Goal: Information Seeking & Learning: Learn about a topic

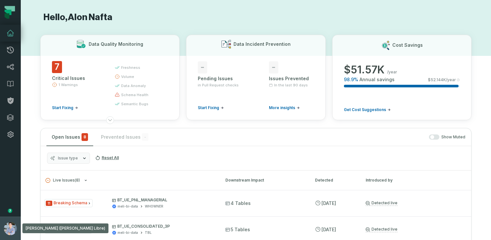
click at [4, 221] on button "[PERSON_NAME] ([PERSON_NAME] Libre) [EMAIL_ADDRESS][DOMAIN_NAME]" at bounding box center [10, 228] width 21 height 23
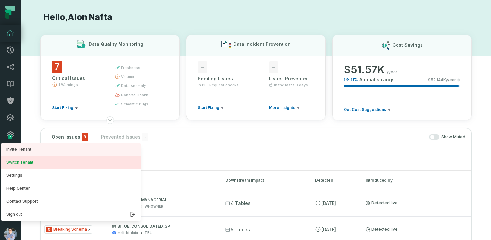
click at [35, 164] on button "Switch Tenant" at bounding box center [70, 162] width 139 height 13
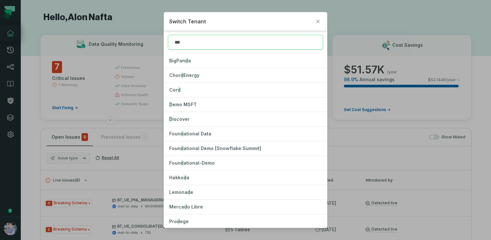
type input "****"
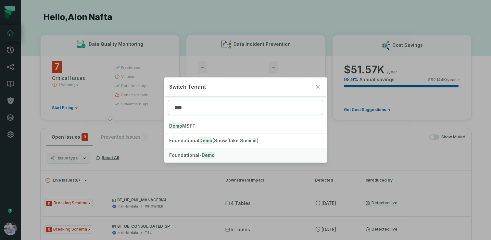
click at [205, 156] on mark "Demo" at bounding box center [208, 155] width 13 height 6
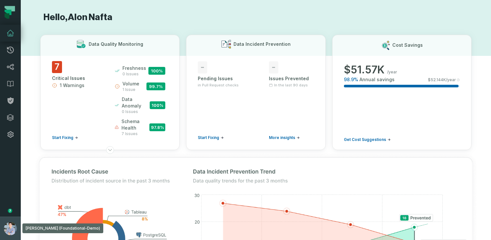
click at [3, 223] on button "[PERSON_NAME] (Foundational-Demo) [EMAIL_ADDRESS][DOMAIN_NAME]" at bounding box center [10, 228] width 21 height 23
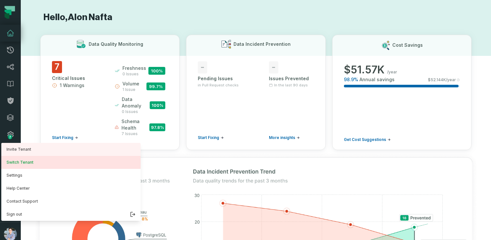
click at [31, 161] on button "Switch Tenant" at bounding box center [70, 162] width 139 height 13
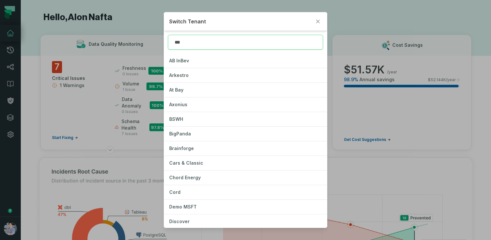
type input "****"
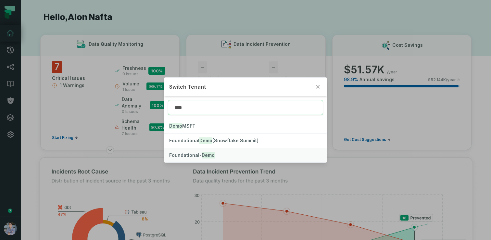
click at [209, 154] on mark "Demo" at bounding box center [208, 155] width 13 height 6
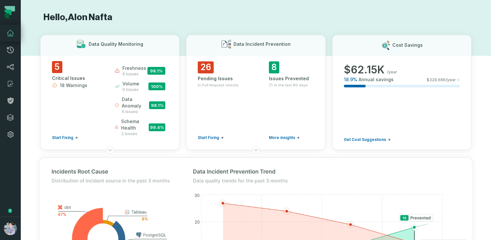
click at [72, 18] on h1 "Hello, Alon Nafta" at bounding box center [255, 17] width 431 height 11
click at [7, 123] on link "Integrations" at bounding box center [10, 117] width 21 height 17
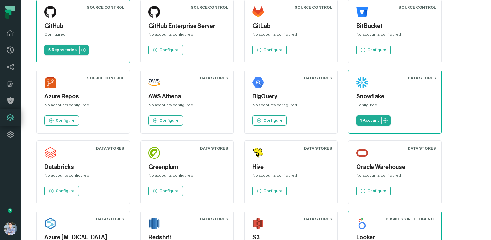
scroll to position [27, 0]
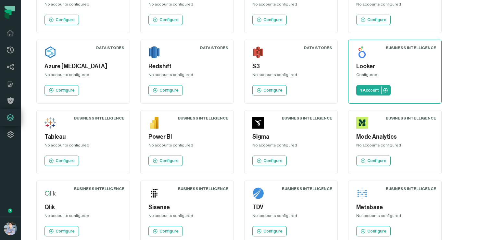
scroll to position [0, 0]
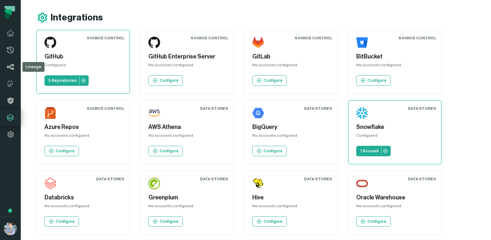
click at [8, 65] on icon at bounding box center [10, 67] width 8 height 8
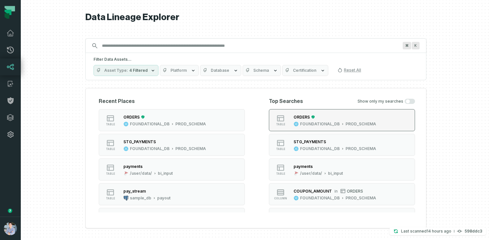
click at [294, 125] on icon "button" at bounding box center [295, 123] width 5 height 5
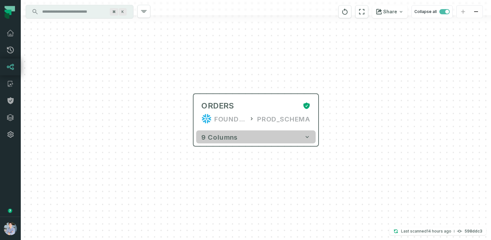
click at [244, 136] on button "9 columns" at bounding box center [255, 137] width 119 height 13
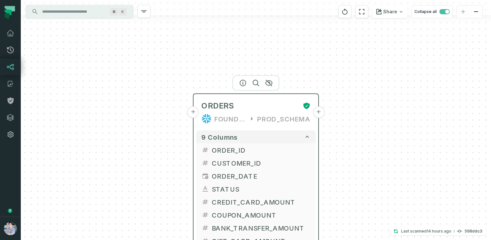
click at [193, 113] on button "+" at bounding box center [193, 112] width 12 height 12
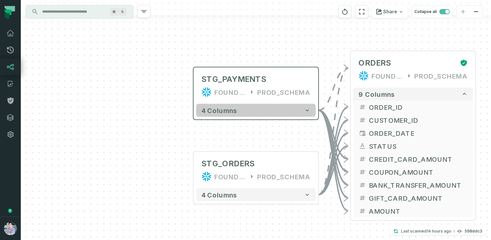
click at [226, 114] on button "4 columns" at bounding box center [255, 110] width 119 height 13
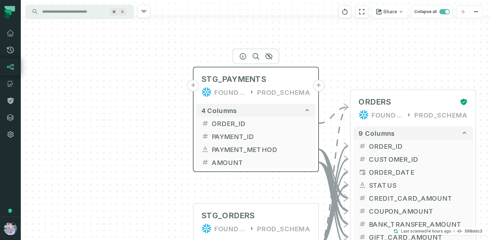
click at [196, 87] on button "+" at bounding box center [193, 86] width 12 height 12
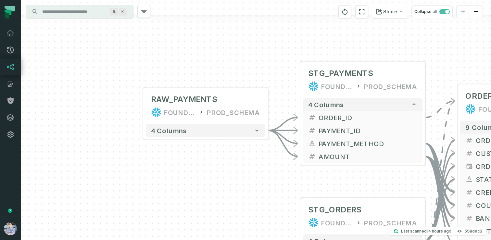
drag, startPoint x: 232, startPoint y: 94, endPoint x: 164, endPoint y: 76, distance: 71.2
click at [164, 76] on div "+ RAW_PAYMENTS FOUNDATIONAL_DB PROD_SCHEMA - 4 columns - STG_PAYMENTS FOUNDATIO…" at bounding box center [256, 120] width 470 height 240
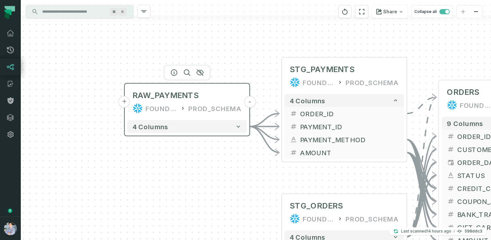
click at [126, 103] on button "+" at bounding box center [125, 102] width 12 height 12
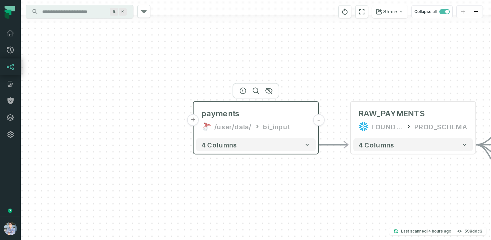
click at [196, 120] on button "+" at bounding box center [193, 120] width 12 height 12
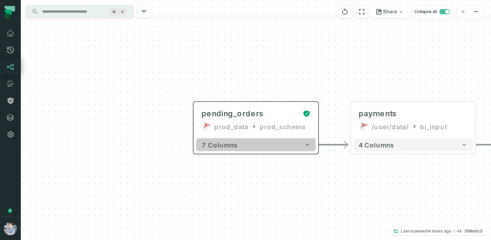
click at [284, 148] on button "7 columns" at bounding box center [255, 144] width 119 height 13
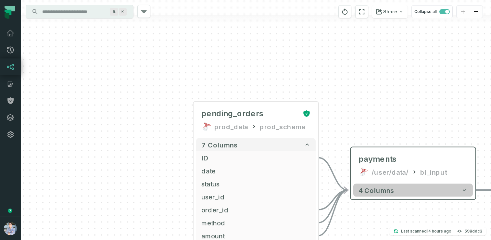
click at [387, 188] on span "4 columns" at bounding box center [376, 190] width 36 height 8
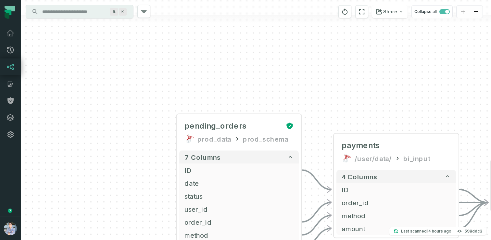
drag, startPoint x: 163, startPoint y: 186, endPoint x: 78, endPoint y: 114, distance: 112.0
click at [80, 114] on div "+ pending_orders prod_data prod_schema + 7 columns + ID + + date + + status + +…" at bounding box center [256, 120] width 470 height 240
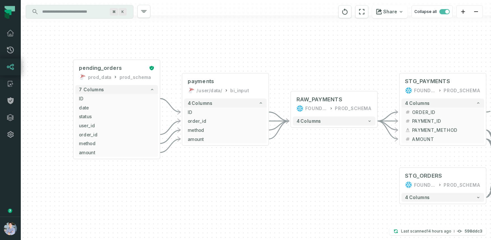
drag, startPoint x: 250, startPoint y: 171, endPoint x: 223, endPoint y: 156, distance: 31.4
click at [223, 157] on div "+ pending_orders prod_data prod_schema + 7 columns + ID + + date + + status + +…" at bounding box center [256, 120] width 470 height 240
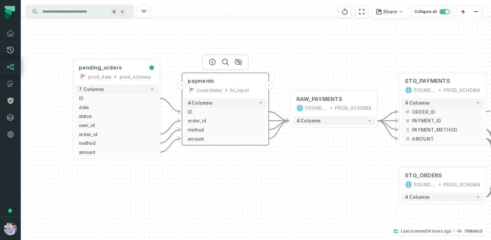
click at [224, 90] on icon at bounding box center [226, 90] width 5 height 5
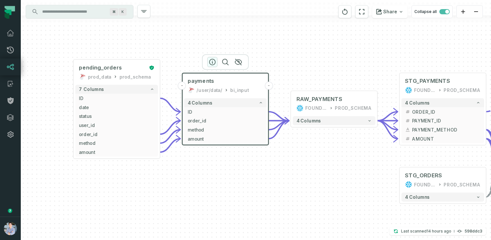
click at [211, 58] on icon "button" at bounding box center [212, 62] width 8 height 8
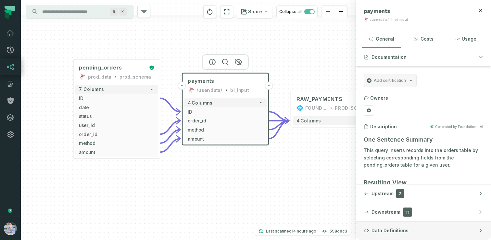
click at [400, 232] on span "Data Definitions" at bounding box center [389, 230] width 37 height 6
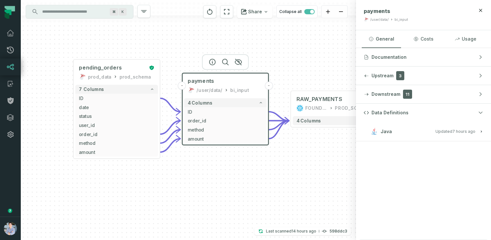
click at [393, 132] on button "Java Updated 10/13/2025, 1:01:25 AM" at bounding box center [423, 131] width 119 height 9
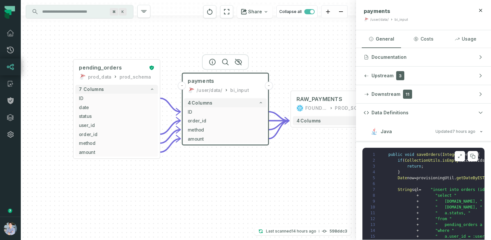
click at [460, 158] on icon at bounding box center [459, 156] width 5 height 5
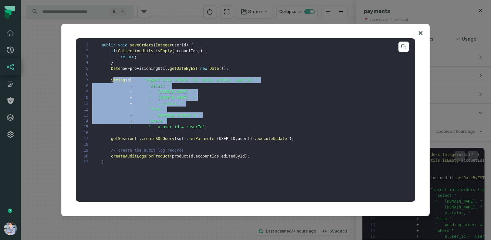
drag, startPoint x: 114, startPoint y: 79, endPoint x: 236, endPoint y: 122, distance: 129.1
click at [236, 122] on pre "1 public void saveOrders ( Integer userId ) { 2 if ( CollectionUtils . isEmpty …" at bounding box center [246, 119] width 340 height 163
click at [184, 109] on pre "1 public void saveOrders ( Integer userId ) { 2 if ( CollectionUtils . isEmpty …" at bounding box center [246, 119] width 340 height 163
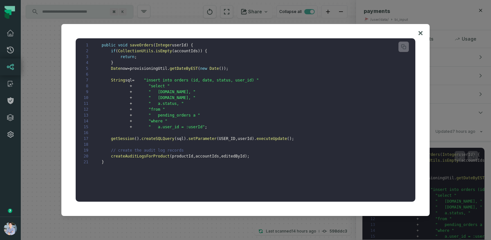
click at [421, 32] on icon at bounding box center [420, 33] width 4 height 4
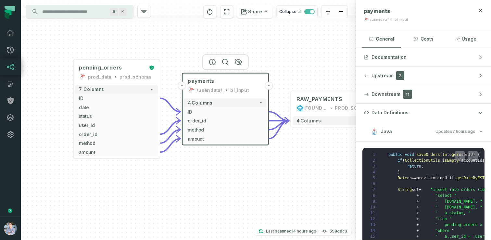
click at [229, 159] on div "+ pending_orders prod_data prod_schema + 7 columns + ID + + date + + status + +…" at bounding box center [188, 120] width 335 height 240
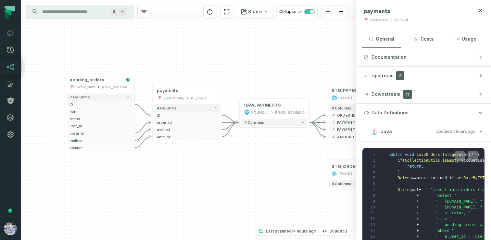
drag, startPoint x: 296, startPoint y: 173, endPoint x: 238, endPoint y: 165, distance: 59.0
click at [238, 165] on div "+ pending_orders prod_data prod_schema + 7 columns + ID + + date + + status + +…" at bounding box center [188, 120] width 335 height 240
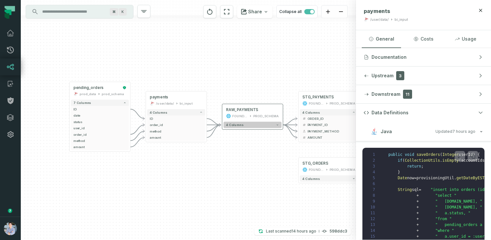
click at [258, 126] on button "4 columns" at bounding box center [252, 125] width 58 height 6
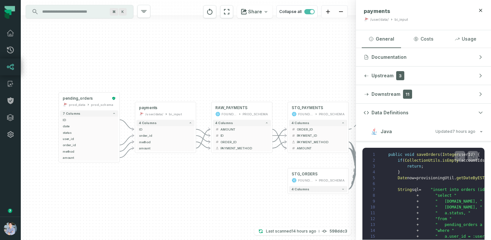
drag, startPoint x: 206, startPoint y: 197, endPoint x: 195, endPoint y: 195, distance: 11.2
click at [195, 195] on div "+ pending_orders prod_data prod_schema + 7 columns + ID + + date + + status + +…" at bounding box center [188, 120] width 335 height 240
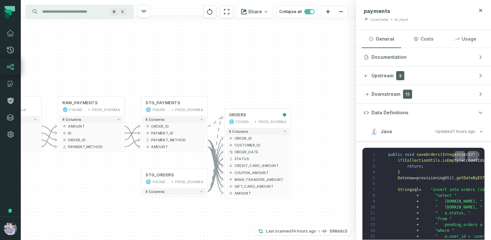
drag, startPoint x: 223, startPoint y: 176, endPoint x: 68, endPoint y: 177, distance: 155.2
click at [68, 177] on div "+ pending_orders prod_data prod_schema + 7 columns + ID + + date + + status + +…" at bounding box center [188, 120] width 335 height 240
click at [291, 120] on button "+" at bounding box center [291, 118] width 6 height 6
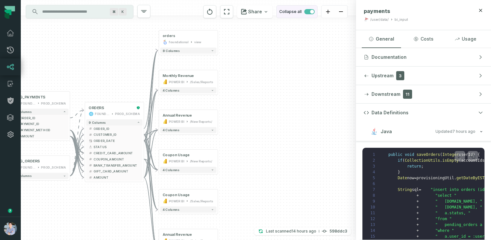
click at [307, 14] on span "button" at bounding box center [309, 11] width 10 height 5
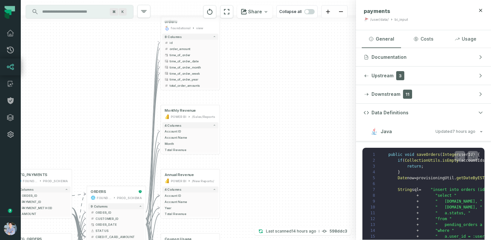
drag, startPoint x: 108, startPoint y: 117, endPoint x: 121, endPoint y: 86, distance: 34.1
click at [121, 86] on div "+ orders foundational view + 8 columns - id - order_amount + time_of_order - ti…" at bounding box center [188, 120] width 335 height 240
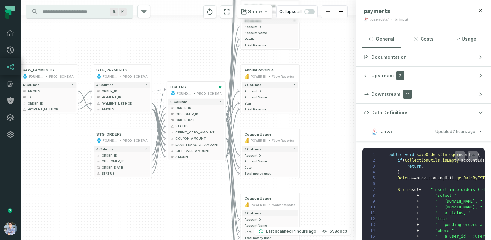
drag, startPoint x: 93, startPoint y: 156, endPoint x: 170, endPoint y: 63, distance: 120.9
click at [170, 63] on div "+ orders foundational view + 8 columns - id - order_amount + time_of_order - ti…" at bounding box center [188, 120] width 335 height 240
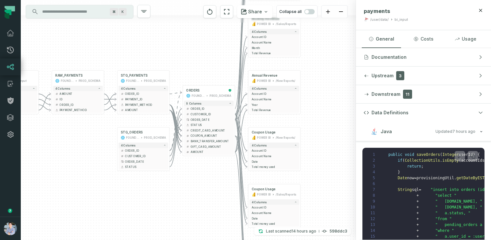
drag, startPoint x: 86, startPoint y: 148, endPoint x: 99, endPoint y: 148, distance: 13.3
click at [99, 148] on div "+ orders foundational view + 8 columns - id - order_amount + time_of_order - ti…" at bounding box center [188, 120] width 335 height 240
click at [284, 231] on p "Last scanned 10/12/2025, 6:16:41 PM" at bounding box center [291, 231] width 50 height 6
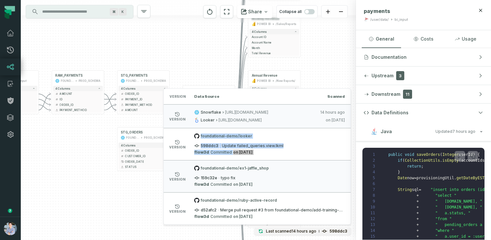
drag, startPoint x: 200, startPoint y: 136, endPoint x: 271, endPoint y: 154, distance: 72.6
click at [271, 154] on div "foundational-demo/looker 598ddc3 · Update failed_queries.view.lkml flow3d Commi…" at bounding box center [269, 143] width 151 height 21
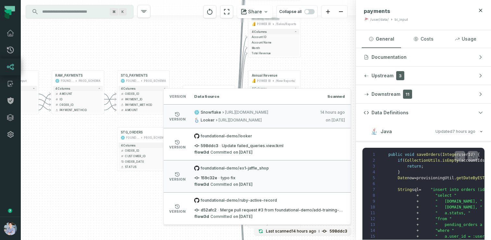
click at [79, 174] on div "+ orders foundational view + 8 columns - id - order_amount + time_of_order - ti…" at bounding box center [188, 120] width 335 height 240
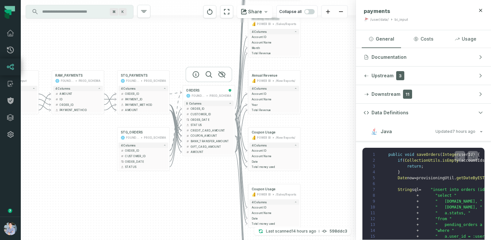
click at [194, 77] on div at bounding box center [208, 75] width 47 height 16
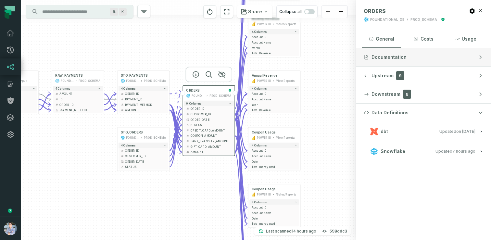
click at [393, 60] on span "Documentation" at bounding box center [388, 57] width 35 height 6
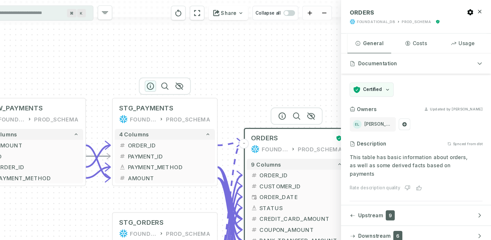
click at [185, 78] on icon "button" at bounding box center [185, 77] width 6 height 6
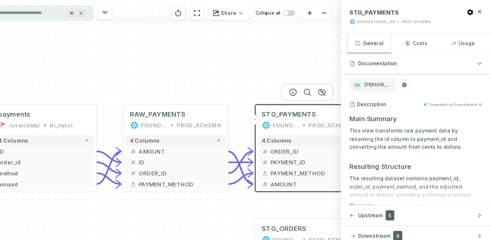
drag, startPoint x: 88, startPoint y: 59, endPoint x: 221, endPoint y: 65, distance: 132.9
click at [221, 65] on div "+ orders foundational view + 8 columns - id - order_amount + time_of_order - ti…" at bounding box center [188, 120] width 335 height 240
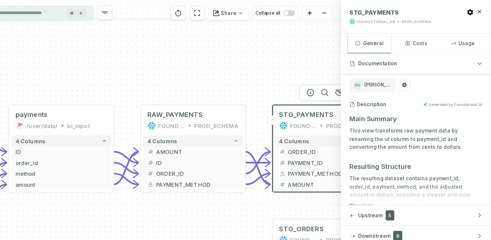
drag, startPoint x: 122, startPoint y: 67, endPoint x: 134, endPoint y: 67, distance: 11.7
click at [134, 67] on div "+ orders foundational view + 8 columns - id - order_amount + time_of_order - ti…" at bounding box center [188, 120] width 335 height 240
click at [93, 83] on icon "button" at bounding box center [92, 83] width 6 height 6
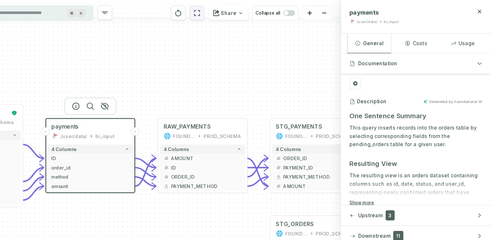
click at [230, 13] on icon "reset" at bounding box center [226, 12] width 7 height 8
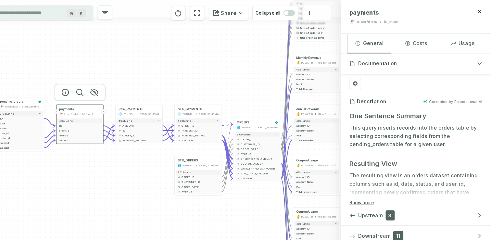
drag, startPoint x: 146, startPoint y: 144, endPoint x: 131, endPoint y: 144, distance: 14.9
click at [131, 144] on div "+ orders foundational view + 8 columns - id - order_amount + time_of_order - ti…" at bounding box center [188, 120] width 335 height 240
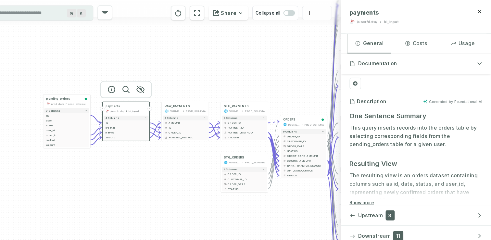
drag, startPoint x: 108, startPoint y: 148, endPoint x: 149, endPoint y: 145, distance: 41.0
click at [149, 145] on div "+ orders foundational view + 8 columns - id - order_amount + time_of_order - ti…" at bounding box center [188, 120] width 335 height 240
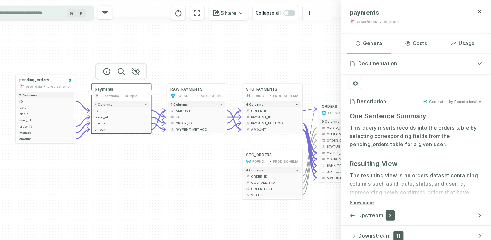
drag, startPoint x: 207, startPoint y: 163, endPoint x: 194, endPoint y: 162, distance: 13.0
click at [194, 162] on div "+ orders foundational view + 8 columns - id - order_amount + time_of_order - ti…" at bounding box center [188, 120] width 335 height 240
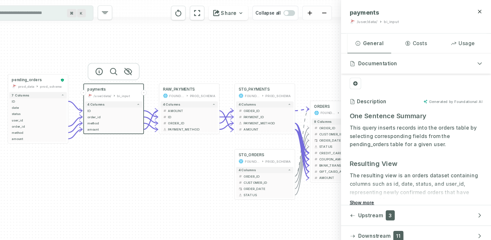
click at [376, 180] on button "Show more" at bounding box center [375, 182] width 22 height 5
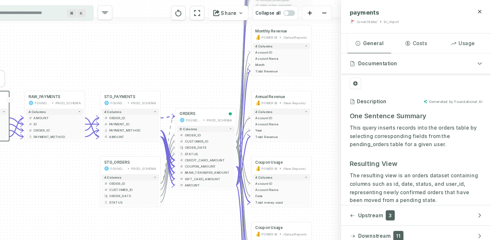
drag, startPoint x: 228, startPoint y: 181, endPoint x: 104, endPoint y: 188, distance: 123.5
click at [104, 188] on div "+ orders foundational view + 8 columns - id - order_amount + time_of_order - ti…" at bounding box center [188, 120] width 335 height 240
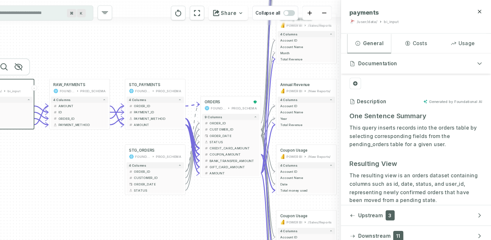
drag, startPoint x: 111, startPoint y: 158, endPoint x: 136, endPoint y: 148, distance: 27.2
click at [136, 148] on div "+ orders foundational view + 8 columns - id - order_amount + time_of_order - ti…" at bounding box center [188, 120] width 335 height 240
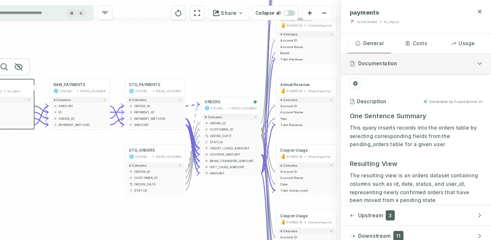
click at [403, 59] on span "Documentation" at bounding box center [388, 57] width 35 height 6
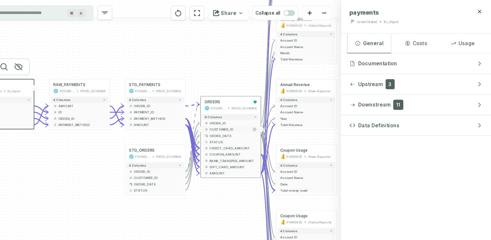
drag, startPoint x: 403, startPoint y: 59, endPoint x: 255, endPoint y: 115, distance: 158.0
click at [255, 115] on div "+ orders foundational view + 8 columns - id - order_amount + time_of_order - ti…" at bounding box center [256, 120] width 470 height 240
click at [255, 115] on span "CUSTOMER_ID" at bounding box center [259, 116] width 43 height 4
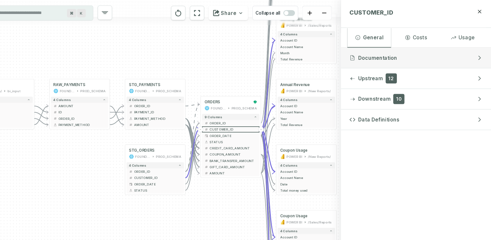
click at [404, 51] on span "Documentation" at bounding box center [388, 52] width 35 height 6
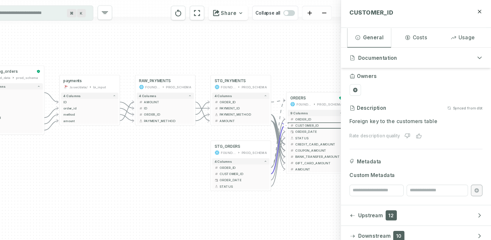
drag, startPoint x: 239, startPoint y: 178, endPoint x: 318, endPoint y: 172, distance: 78.8
click at [318, 172] on div "+ orders foundational view + 8 columns - id - order_amount + time_of_order - ti…" at bounding box center [188, 120] width 335 height 240
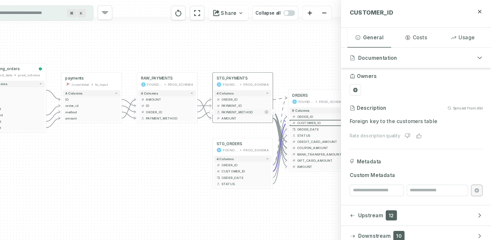
click at [257, 100] on span "PAYMENT_METHOD" at bounding box center [269, 100] width 43 height 4
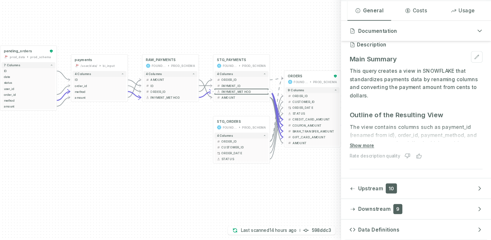
scroll to position [42, 0]
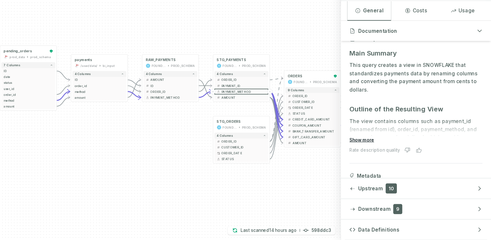
click at [376, 149] on button "Show more" at bounding box center [375, 149] width 22 height 5
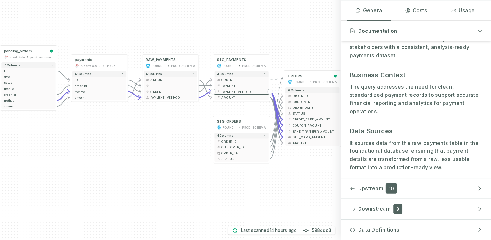
scroll to position [0, 0]
click at [381, 152] on p "It sources data from the raw_payments table in the foundational database, ensur…" at bounding box center [423, 164] width 119 height 30
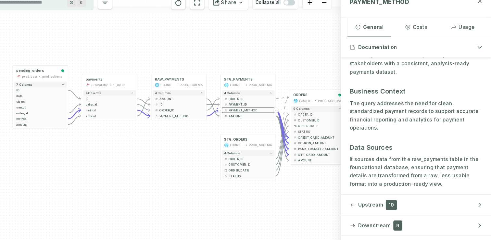
drag, startPoint x: 163, startPoint y: 189, endPoint x: 180, endPoint y: 188, distance: 16.9
click at [180, 188] on div "+ orders foundational view + 8 columns - id - order_amount + time_of_order - ti…" at bounding box center [188, 120] width 335 height 240
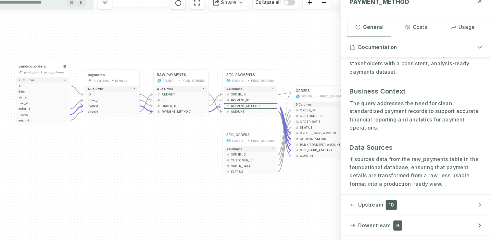
drag, startPoint x: 179, startPoint y: 180, endPoint x: 172, endPoint y: 176, distance: 8.3
click at [172, 176] on div "+ orders foundational view + 8 columns - id - order_amount + time_of_order - ti…" at bounding box center [188, 120] width 335 height 240
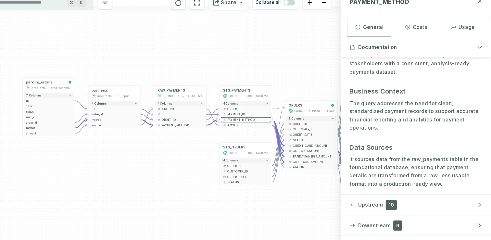
drag, startPoint x: 115, startPoint y: 140, endPoint x: 117, endPoint y: 148, distance: 9.0
click at [117, 148] on div "+ orders foundational view + 8 columns - id - order_amount + time_of_order - ti…" at bounding box center [188, 120] width 335 height 240
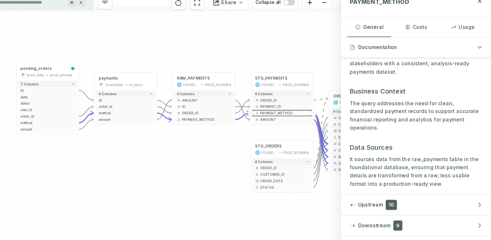
drag, startPoint x: 106, startPoint y: 158, endPoint x: 110, endPoint y: 158, distance: 4.5
click at [110, 158] on div "+ orders foundational view + 8 columns - id - order_amount + time_of_order - ti…" at bounding box center [188, 120] width 335 height 240
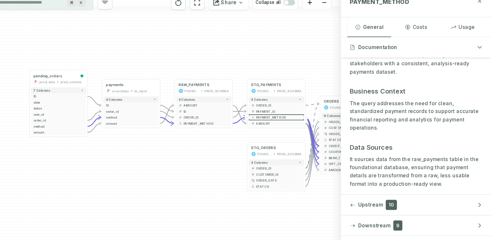
click at [481, 12] on icon "button" at bounding box center [480, 10] width 5 height 5
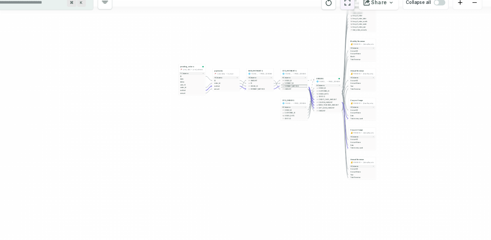
click at [365, 13] on icon "reset" at bounding box center [361, 12] width 7 height 8
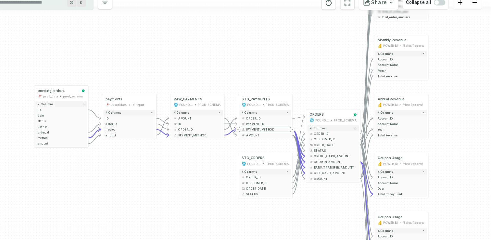
drag, startPoint x: 276, startPoint y: 92, endPoint x: 297, endPoint y: 76, distance: 26.0
click at [297, 76] on div "+ orders foundational view + 8 columns - id - order_amount + time_of_order - ti…" at bounding box center [256, 120] width 470 height 240
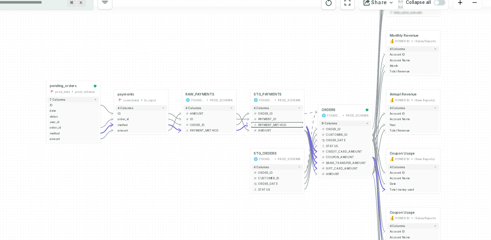
drag, startPoint x: 280, startPoint y: 47, endPoint x: 288, endPoint y: 45, distance: 8.3
click at [288, 45] on div "+ orders foundational view + 8 columns - id - order_amount + time_of_order - ti…" at bounding box center [256, 120] width 470 height 240
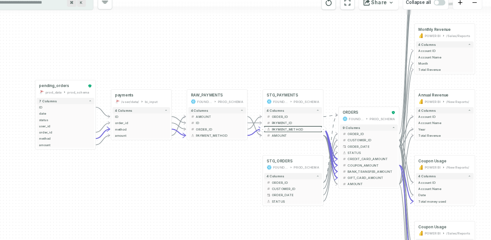
drag, startPoint x: 220, startPoint y: 193, endPoint x: 233, endPoint y: 188, distance: 14.3
click at [233, 188] on div "+ orders foundational view + 8 columns - id - order_amount + time_of_order - ti…" at bounding box center [256, 120] width 470 height 240
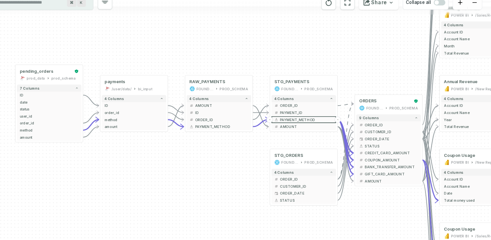
click at [125, 51] on div "+ orders foundational view + 8 columns - id - order_amount + time_of_order - ti…" at bounding box center [256, 120] width 470 height 240
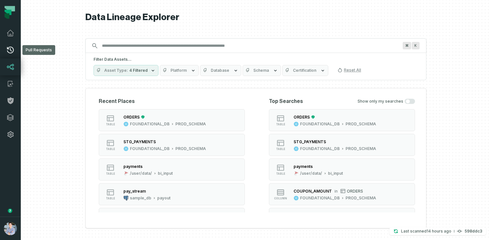
click at [12, 51] on icon at bounding box center [10, 50] width 8 height 8
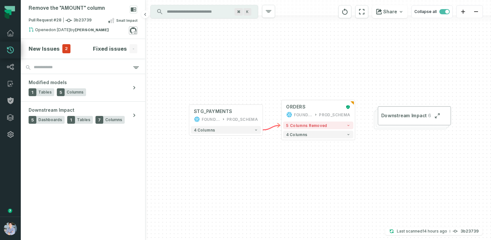
click at [134, 31] on icon at bounding box center [133, 30] width 8 height 8
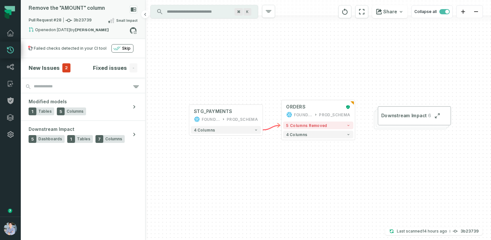
click at [79, 26] on div "Pull Request #28 3b23739 Small Impact" at bounding box center [83, 22] width 109 height 10
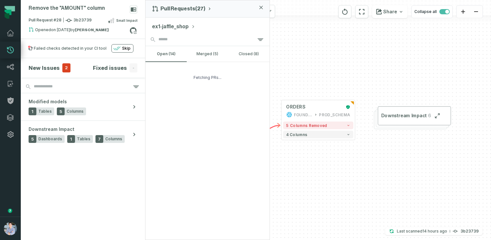
click at [171, 26] on button "ex1-jaffle_shop" at bounding box center [173, 27] width 43 height 8
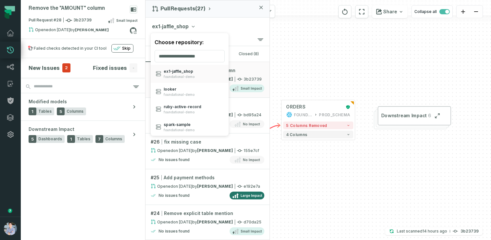
click at [290, 60] on div "Remove the "AMOUNT" column Pull Request #28 3b23739 Small Impact Opened 3/10/20…" at bounding box center [256, 120] width 470 height 240
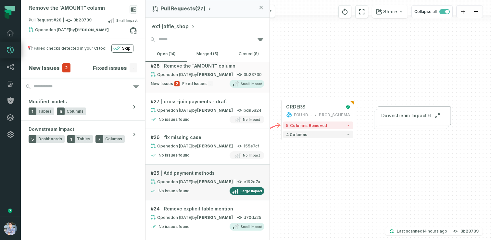
scroll to position [2, 0]
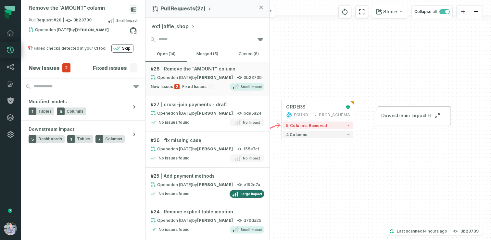
click at [313, 76] on div "+ STG_PAYMENTS FOUNDATIONAL_DB PROD_SCHEMA + 4 columns + ORDERS FOUNDATIONAL_DB…" at bounding box center [317, 120] width 345 height 240
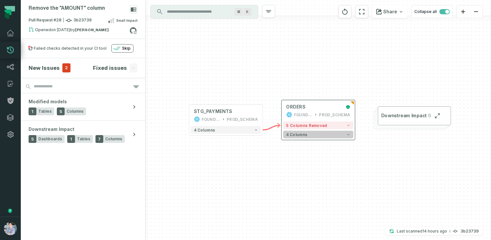
click at [315, 135] on button "4 columns" at bounding box center [318, 134] width 70 height 7
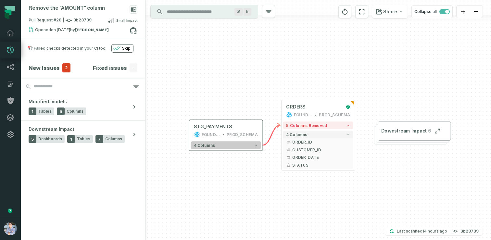
click at [243, 145] on button "4 columns" at bounding box center [226, 144] width 70 height 7
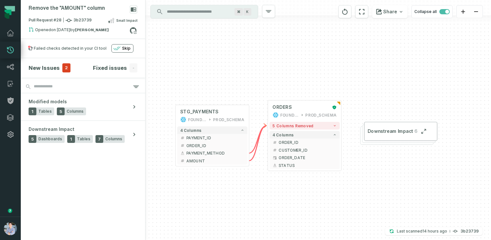
drag, startPoint x: 276, startPoint y: 199, endPoint x: 261, endPoint y: 183, distance: 22.3
click at [261, 183] on div "+ STG_PAYMENTS FOUNDATIONAL_DB PROD_SCHEMA + 4 columns + PAYMENT_ID + + ORDER_I…" at bounding box center [317, 120] width 345 height 240
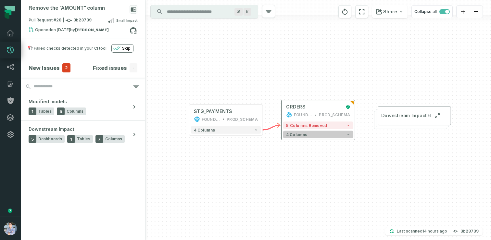
click at [311, 135] on button "4 columns" at bounding box center [318, 134] width 70 height 7
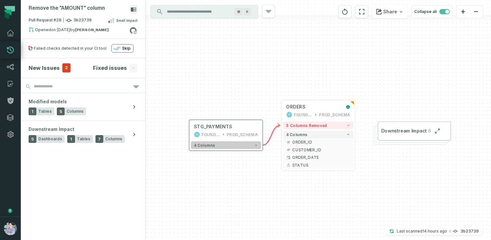
click at [241, 144] on button "4 columns" at bounding box center [226, 144] width 70 height 7
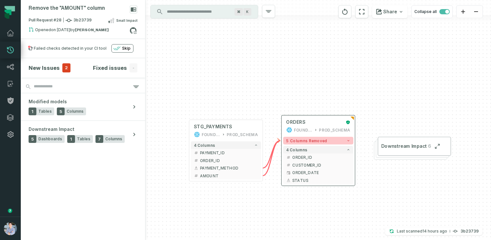
click at [325, 141] on button "5 columns removed" at bounding box center [318, 140] width 70 height 7
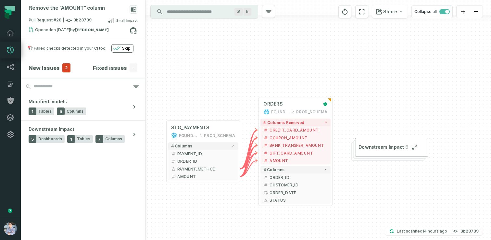
drag, startPoint x: 385, startPoint y: 195, endPoint x: 353, endPoint y: 171, distance: 40.6
click at [353, 171] on div "+ STG_PAYMENTS FOUNDATIONAL_DB PROD_SCHEMA + 4 columns + PAYMENT_ID + + ORDER_I…" at bounding box center [317, 120] width 345 height 240
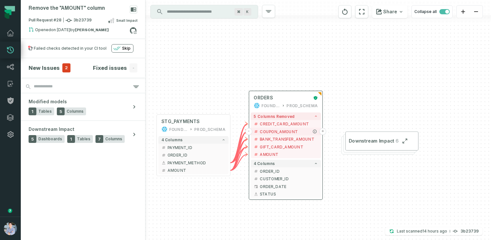
click at [320, 131] on button "+" at bounding box center [322, 131] width 7 height 7
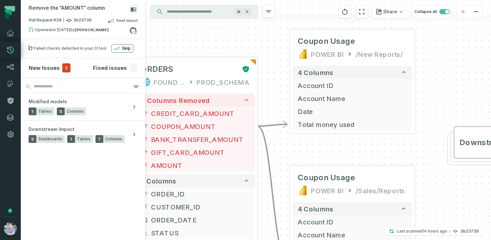
drag, startPoint x: 305, startPoint y: 183, endPoint x: 343, endPoint y: 141, distance: 56.7
click at [343, 141] on div "+ Coupon Usage POWER BI /New Reports/ 4 columns + Account ID + Account Name + D…" at bounding box center [317, 120] width 345 height 240
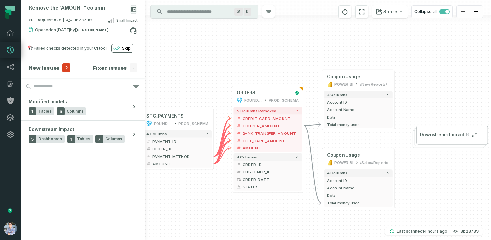
drag, startPoint x: 239, startPoint y: 214, endPoint x: 246, endPoint y: 209, distance: 8.6
click at [246, 209] on div "+ Coupon Usage POWER BI /New Reports/ 4 columns + Account ID + Account Name + D…" at bounding box center [317, 120] width 345 height 240
click at [63, 126] on span "Downstream Impact" at bounding box center [52, 129] width 46 height 6
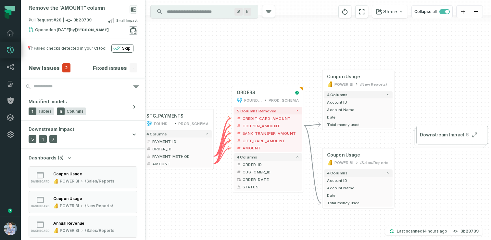
click at [134, 27] on icon at bounding box center [133, 30] width 8 height 8
click at [43, 69] on h4 "New Issues" at bounding box center [44, 68] width 31 height 8
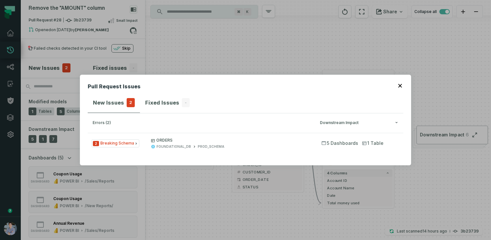
click at [213, 67] on div "Pull Request Issues New Issues 2 Fixed Issues - errors (2) Downstream Impact 2 …" at bounding box center [245, 120] width 491 height 240
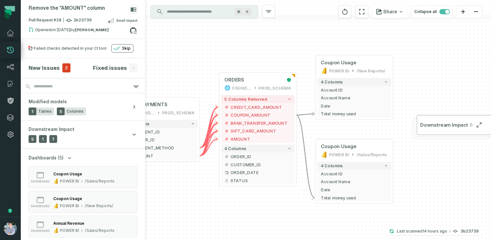
drag, startPoint x: 201, startPoint y: 86, endPoint x: 185, endPoint y: 71, distance: 21.6
click at [185, 71] on div "+ Coupon Usage POWER BI /New Reports/ 4 columns + Account ID + Account Name + D…" at bounding box center [317, 120] width 345 height 240
click at [90, 31] on strong "Barak Fargoun" at bounding box center [92, 30] width 34 height 4
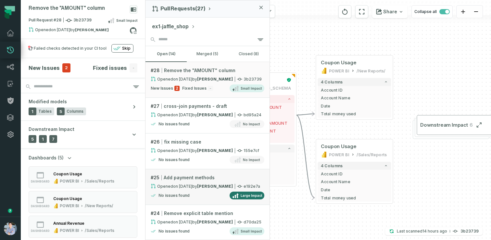
click at [196, 181] on link "# 25 Add payment methods Opened 1/3/2025, 1:15:22 PM by Omri Ildis e192e7a No i…" at bounding box center [207, 187] width 124 height 36
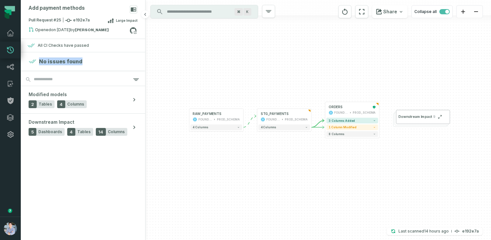
drag, startPoint x: 39, startPoint y: 62, endPoint x: 91, endPoint y: 67, distance: 51.6
click at [91, 67] on section "No issues found" at bounding box center [83, 61] width 124 height 18
click at [285, 182] on div "+ ORDERS FOUNDATIONAL_DB PROD_SCHEMA + 3 columns added 1 column modified 8 colu…" at bounding box center [317, 120] width 345 height 240
drag, startPoint x: 339, startPoint y: 170, endPoint x: 283, endPoint y: 169, distance: 55.9
click at [283, 169] on div "+ ORDERS FOUNDATIONAL_DB PROD_SCHEMA + 3 columns added 1 column modified 8 colu…" at bounding box center [317, 120] width 345 height 240
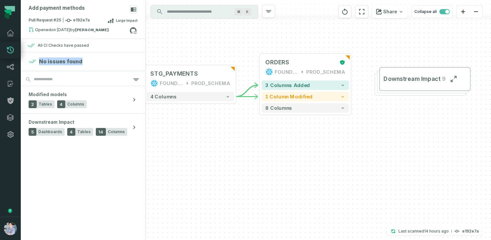
drag, startPoint x: 334, startPoint y: 119, endPoint x: 295, endPoint y: 130, distance: 39.9
click at [295, 130] on div "+ ORDERS FOUNDATIONAL_DB PROD_SCHEMA + 3 columns added 1 column modified 8 colu…" at bounding box center [317, 120] width 345 height 240
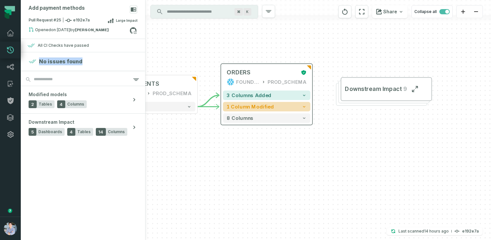
click at [267, 106] on span "1 column modified" at bounding box center [250, 107] width 47 height 6
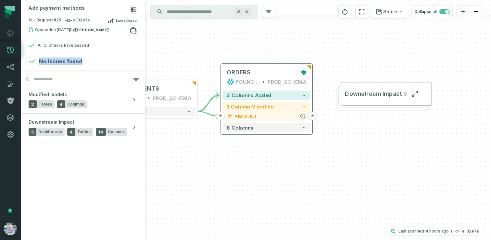
click at [311, 116] on button "+" at bounding box center [312, 116] width 8 height 8
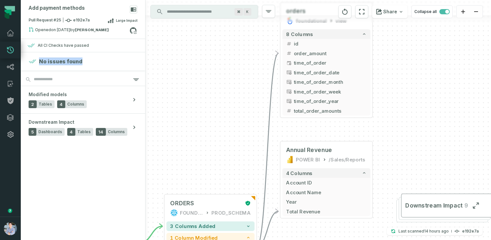
drag, startPoint x: 213, startPoint y: 170, endPoint x: 242, endPoint y: 87, distance: 87.6
click at [242, 87] on div "+ orders foundational view + 8 columns + id - order_amount + time_of_order + ti…" at bounding box center [317, 120] width 345 height 240
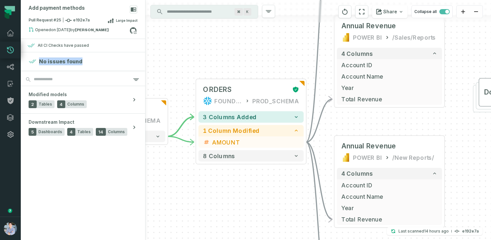
drag, startPoint x: 224, startPoint y: 224, endPoint x: 244, endPoint y: 169, distance: 58.4
click at [244, 169] on div "+ orders foundational view + 8 columns + id - order_amount + time_of_order + ti…" at bounding box center [317, 120] width 345 height 240
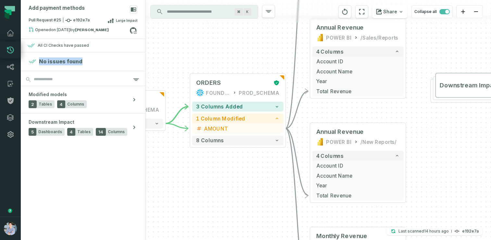
drag, startPoint x: 275, startPoint y: 178, endPoint x: 256, endPoint y: 169, distance: 21.2
click at [256, 170] on div "+ orders foundational view + 8 columns + id - order_amount + time_of_order + ti…" at bounding box center [317, 120] width 345 height 240
drag, startPoint x: 242, startPoint y: 181, endPoint x: 237, endPoint y: 177, distance: 6.2
click at [237, 177] on div "+ orders foundational view + 8 columns + id - order_amount + time_of_order + ti…" at bounding box center [317, 120] width 345 height 240
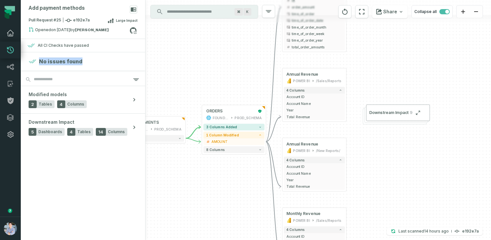
click at [10, 31] on icon at bounding box center [10, 33] width 8 height 8
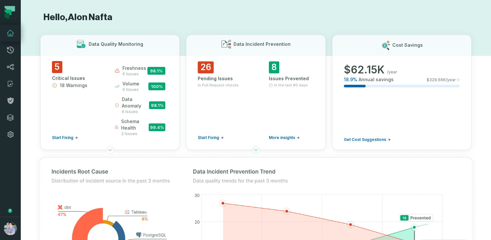
click at [256, 149] on icon at bounding box center [255, 149] width 5 height 5
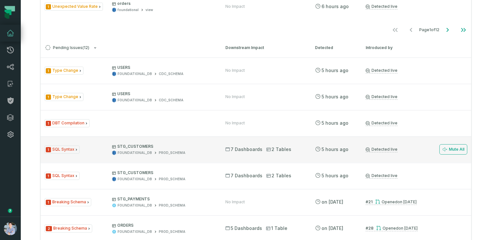
scroll to position [549, 0]
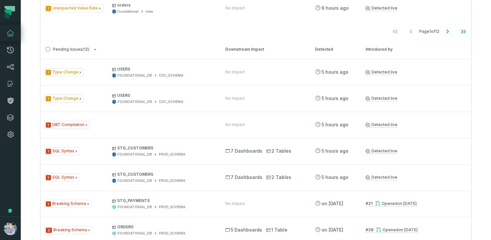
click at [102, 36] on nav "Page 1 of 12" at bounding box center [256, 31] width 431 height 13
click at [12, 100] on icon at bounding box center [10, 101] width 8 height 8
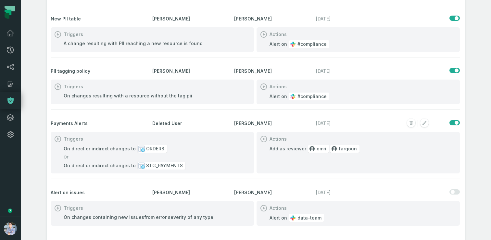
scroll to position [36, 0]
click at [424, 122] on icon "button" at bounding box center [424, 122] width 4 height 4
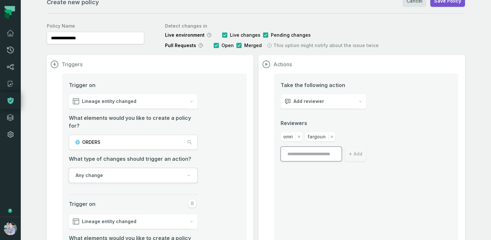
scroll to position [11, 0]
click at [256, 104] on div "Triggers Trigger on Lineage entity changed What elements would you like to crea…" at bounding box center [256, 200] width 418 height 290
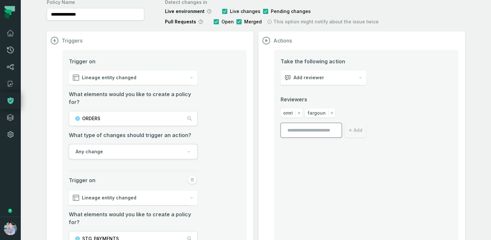
scroll to position [33, 0]
click at [91, 155] on span "Any change" at bounding box center [89, 152] width 27 height 6
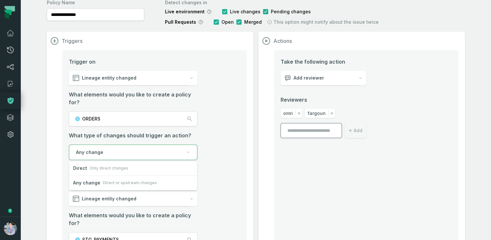
click at [213, 124] on li "Trigger on Lineage entity changed What elements would you like to create a poli…" at bounding box center [154, 117] width 171 height 118
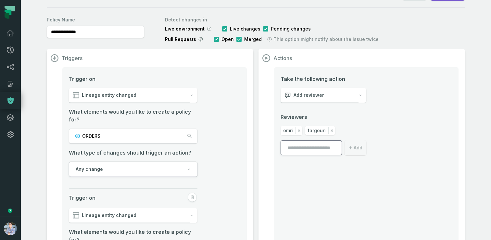
scroll to position [8, 0]
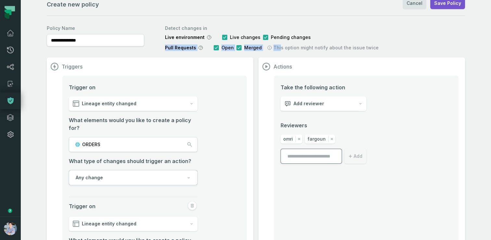
drag, startPoint x: 164, startPoint y: 47, endPoint x: 277, endPoint y: 45, distance: 112.4
click at [277, 45] on div "**********" at bounding box center [256, 36] width 418 height 29
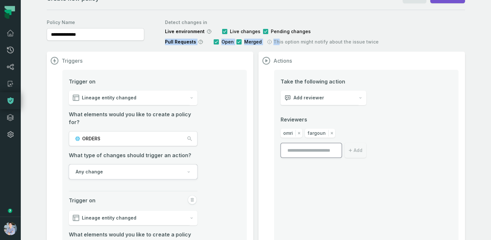
scroll to position [0, 0]
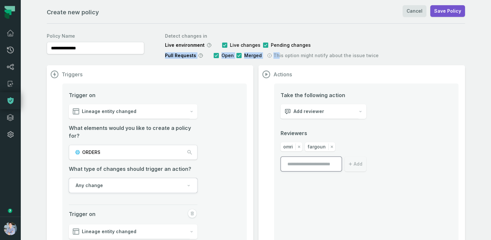
click at [171, 55] on span "Pull Requests" at bounding box center [180, 55] width 31 height 6
click at [303, 109] on span "Add reviewer" at bounding box center [308, 111] width 31 height 6
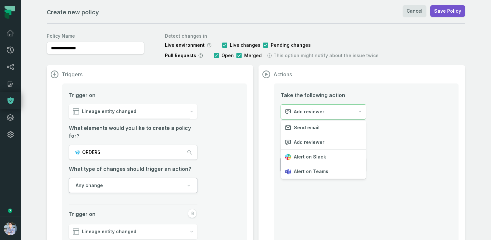
click at [267, 117] on section "Actions Take the following action Add reviewer Reviewers omri fargoun Add" at bounding box center [361, 210] width 206 height 290
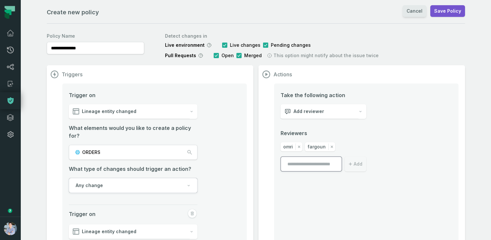
click at [417, 9] on link "Cancel" at bounding box center [415, 11] width 24 height 12
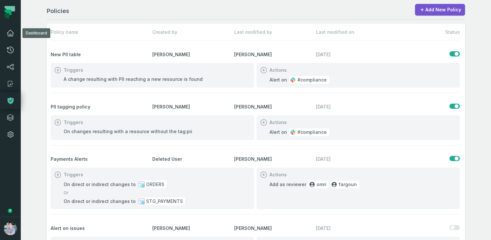
click at [18, 33] on link "Dashboard" at bounding box center [10, 33] width 21 height 17
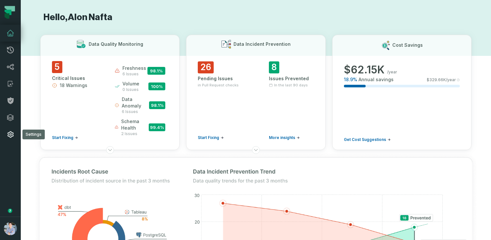
click at [8, 139] on link "Settings" at bounding box center [10, 134] width 21 height 17
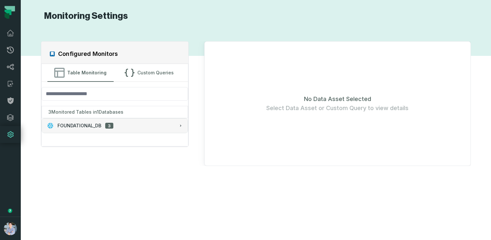
click at [79, 124] on span "FOUNDATIONAL_DB" at bounding box center [79, 125] width 44 height 6
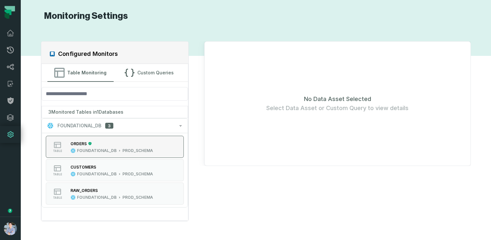
click at [107, 144] on div "ORDERS" at bounding box center [111, 143] width 82 height 6
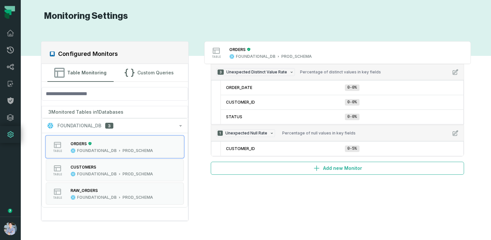
click at [159, 36] on div "Configured Monitors Table Monitoring Custom Queries 3 Monitored Tables in 1 Dat…" at bounding box center [255, 131] width 457 height 203
click at [4, 34] on link "Dashboard" at bounding box center [10, 33] width 21 height 17
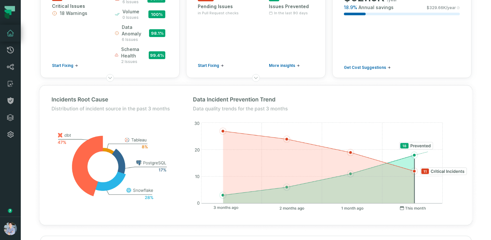
scroll to position [73, 0]
